Goal: Task Accomplishment & Management: Use online tool/utility

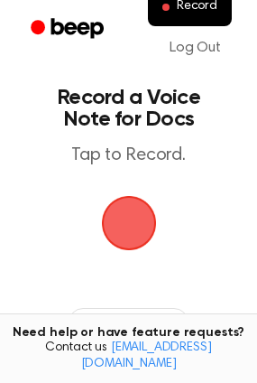
click at [137, 208] on span "button" at bounding box center [128, 223] width 55 height 55
click at [137, 208] on span "button" at bounding box center [129, 223] width 51 height 51
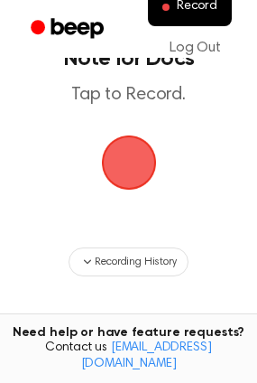
scroll to position [58, 0]
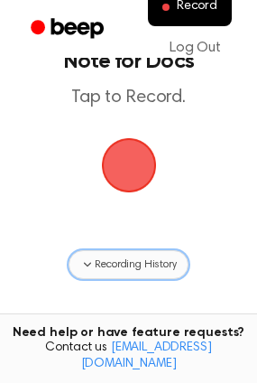
click at [131, 265] on span "Recording History" at bounding box center [135, 265] width 81 height 16
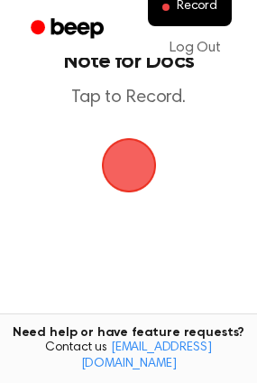
click at [130, 185] on span "button" at bounding box center [129, 165] width 51 height 51
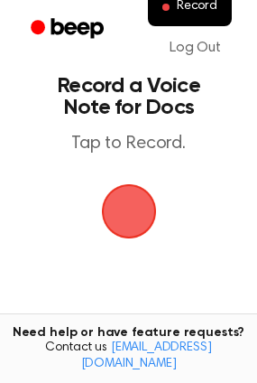
scroll to position [2, 0]
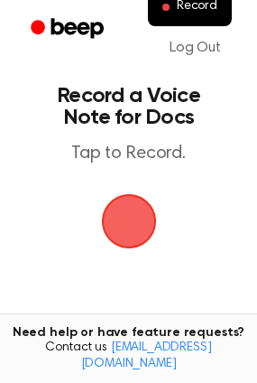
click at [130, 196] on span "button" at bounding box center [129, 221] width 51 height 51
click at [143, 215] on span "button" at bounding box center [128, 221] width 55 height 55
click at [138, 166] on main "Record a Voice Note for Docs Tap to Record. No recordings yet Start recording t…" at bounding box center [128, 381] width 257 height 766
click at [136, 119] on h1 "Record a Voice Note for Docs" at bounding box center [129, 106] width 192 height 43
click at [145, 247] on span "button" at bounding box center [129, 221] width 51 height 51
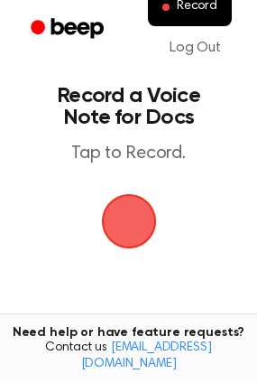
click at [124, 207] on span "button" at bounding box center [128, 221] width 55 height 55
click at [144, 61] on ul "Record Log Out" at bounding box center [187, 28] width 105 height 81
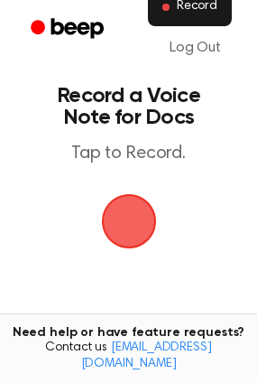
click at [185, 7] on span "Record" at bounding box center [197, 7] width 41 height 16
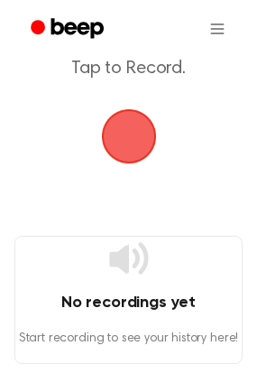
scroll to position [103, 0]
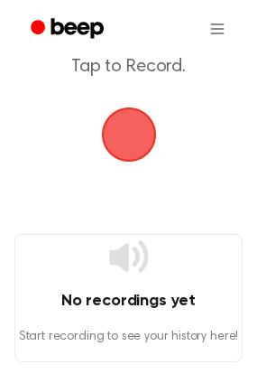
click at [143, 278] on div "No recordings yet Start recording to see your history here!" at bounding box center [128, 298] width 229 height 128
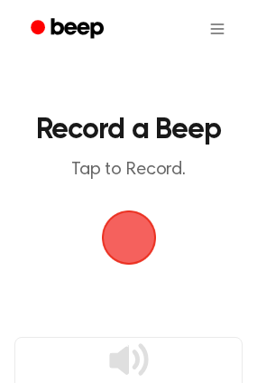
click at [142, 211] on div "button" at bounding box center [129, 238] width 54 height 54
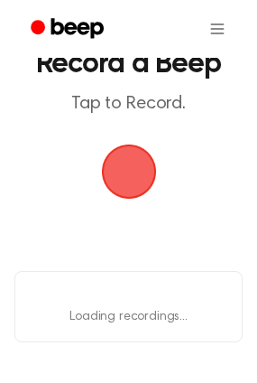
scroll to position [67, 0]
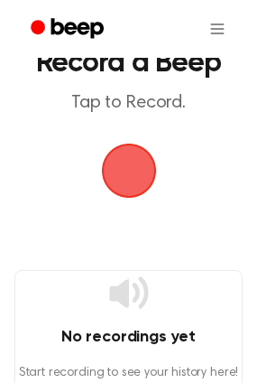
click at [142, 210] on main "Record a Beep Tap to Record. No recordings yet Start recording to see your hist…" at bounding box center [128, 165] width 257 height 465
click at [142, 196] on span "button" at bounding box center [129, 170] width 51 height 51
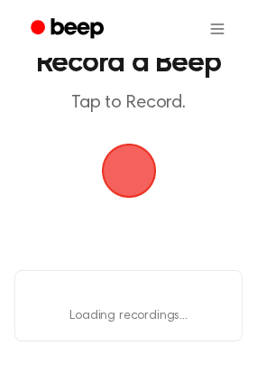
click at [142, 210] on main "Record a Beep Tap to Record. Loading... Loading recordings..." at bounding box center [128, 137] width 257 height 408
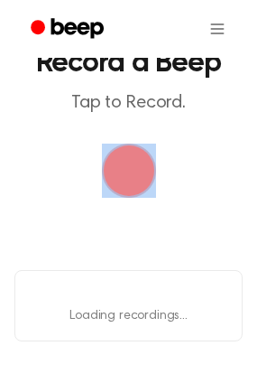
click at [142, 210] on main "Record a Beep Tap to Record. Loading... Loading recordings..." at bounding box center [128, 137] width 257 height 408
click at [142, 196] on span "button" at bounding box center [129, 170] width 51 height 51
click at [133, 192] on span "button" at bounding box center [129, 170] width 51 height 51
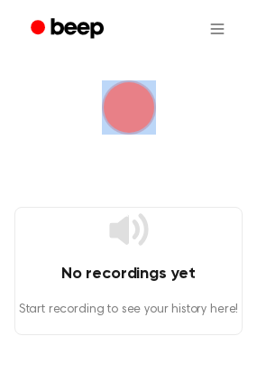
scroll to position [134, 0]
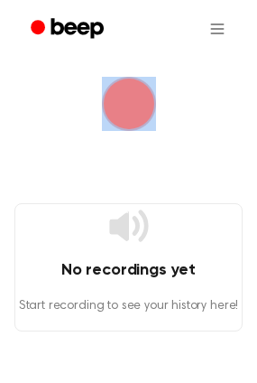
click at [119, 127] on span "button" at bounding box center [129, 104] width 51 height 51
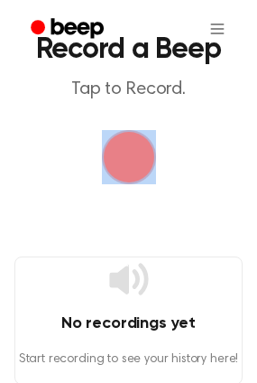
scroll to position [0, 0]
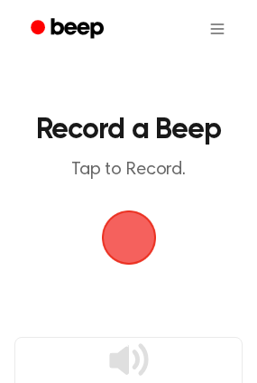
click at [134, 207] on main "Record a Beep Tap to Record. No recordings yet Start recording to see your hist…" at bounding box center [128, 232] width 257 height 465
click at [134, 212] on span "button" at bounding box center [129, 237] width 51 height 51
click at [131, 232] on span "button" at bounding box center [129, 237] width 51 height 51
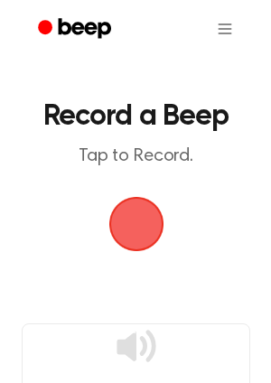
scroll to position [13, 0]
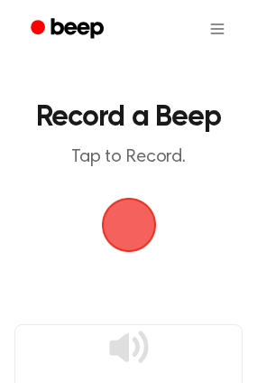
click at [131, 232] on span "button" at bounding box center [129, 225] width 51 height 51
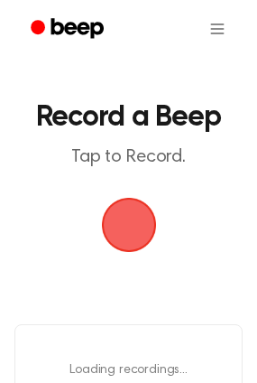
click at [131, 232] on span "button" at bounding box center [129, 225] width 51 height 51
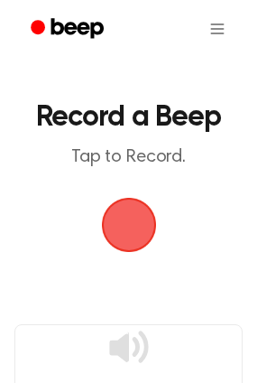
click at [131, 232] on span "button" at bounding box center [129, 225] width 51 height 51
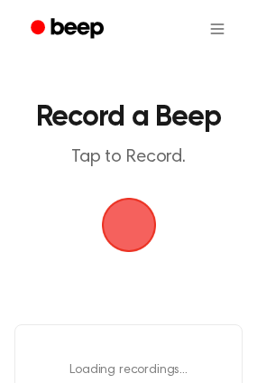
click at [131, 232] on span "button" at bounding box center [129, 225] width 51 height 51
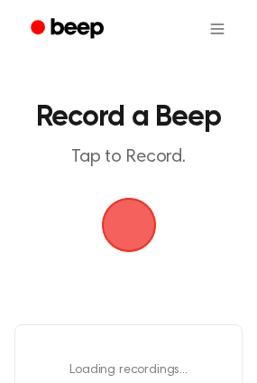
click at [131, 232] on span "button" at bounding box center [129, 225] width 51 height 51
click at [131, 232] on span "button" at bounding box center [128, 224] width 61 height 61
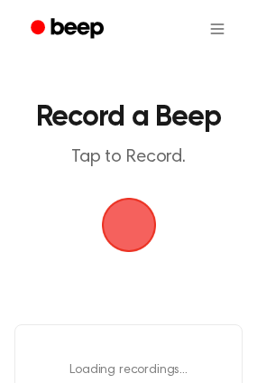
click at [131, 232] on span "button" at bounding box center [129, 225] width 51 height 51
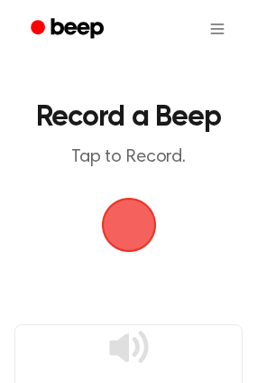
click at [131, 232] on span "button" at bounding box center [129, 225] width 51 height 51
click at [138, 239] on span "button" at bounding box center [129, 225] width 51 height 51
click at [132, 225] on span "button" at bounding box center [129, 225] width 51 height 51
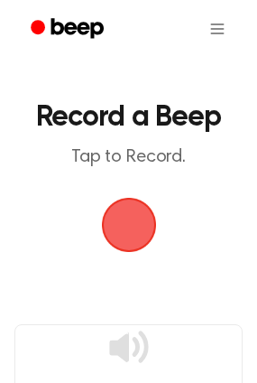
click at [132, 225] on span "button" at bounding box center [129, 225] width 51 height 51
click at [127, 237] on span "button" at bounding box center [129, 225] width 51 height 51
click at [143, 220] on span "button" at bounding box center [129, 225] width 51 height 51
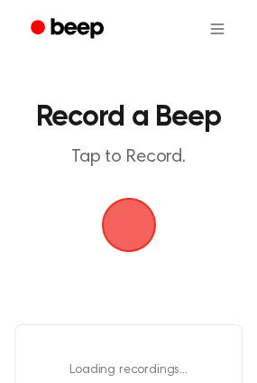
click at [143, 220] on span "button" at bounding box center [129, 225] width 51 height 51
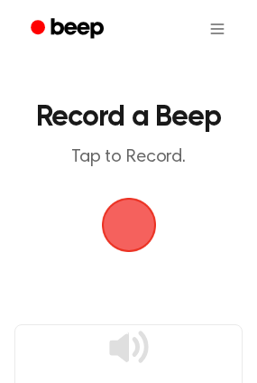
click at [136, 231] on span "button" at bounding box center [129, 225] width 51 height 51
click at [121, 352] on icon at bounding box center [128, 347] width 39 height 32
click at [116, 213] on span "button" at bounding box center [129, 225] width 51 height 51
